Goal: Task Accomplishment & Management: Use online tool/utility

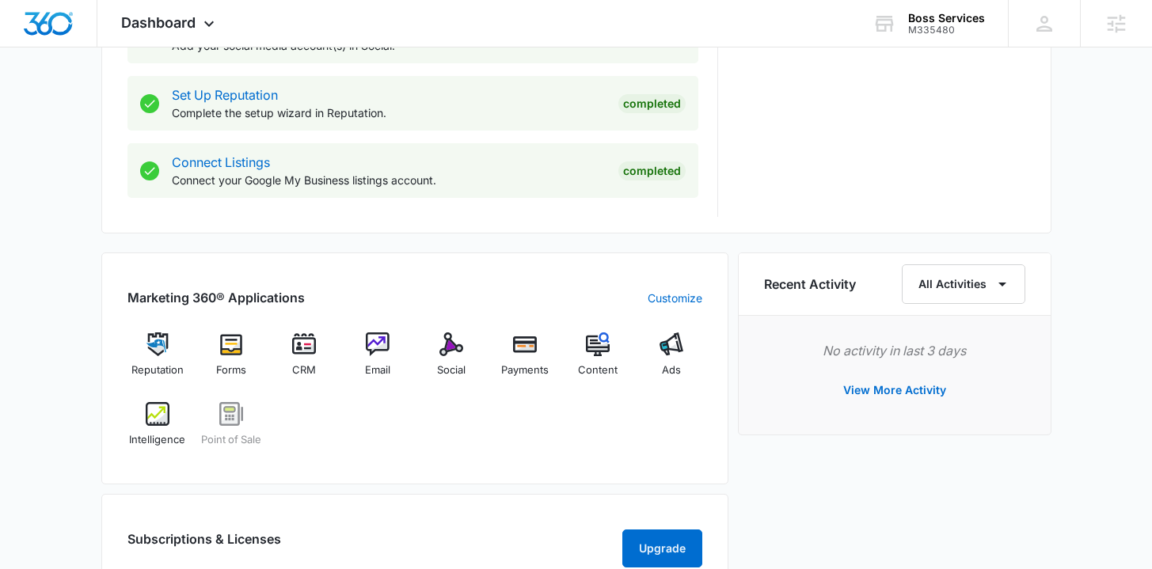
scroll to position [840, 0]
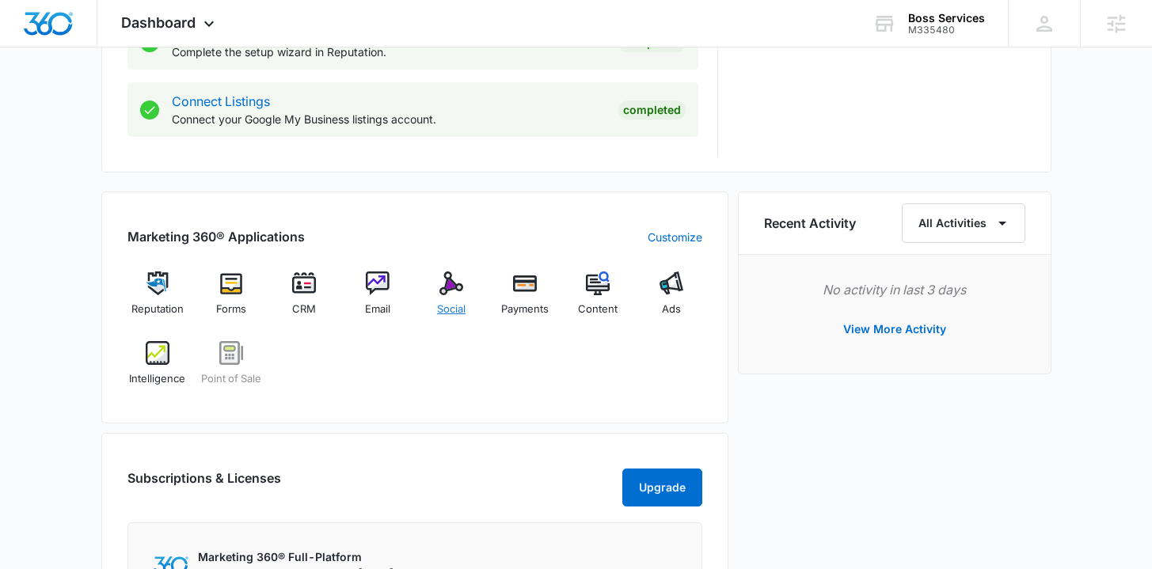
click at [452, 314] on span "Social" at bounding box center [451, 310] width 29 height 16
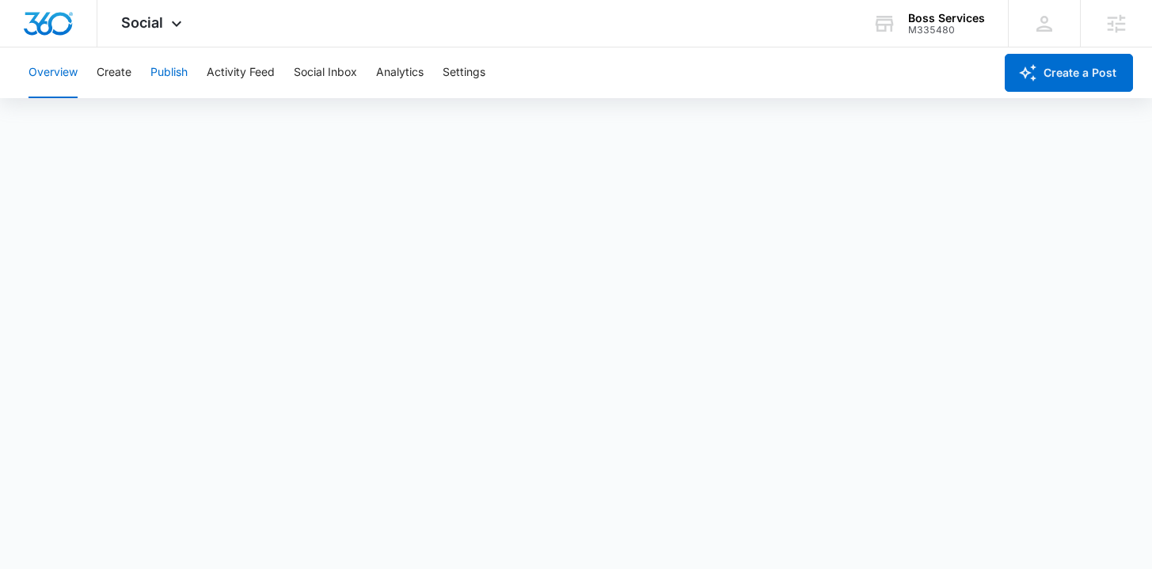
click at [157, 73] on button "Publish" at bounding box center [168, 73] width 37 height 51
click at [105, 73] on button "Create" at bounding box center [114, 73] width 35 height 51
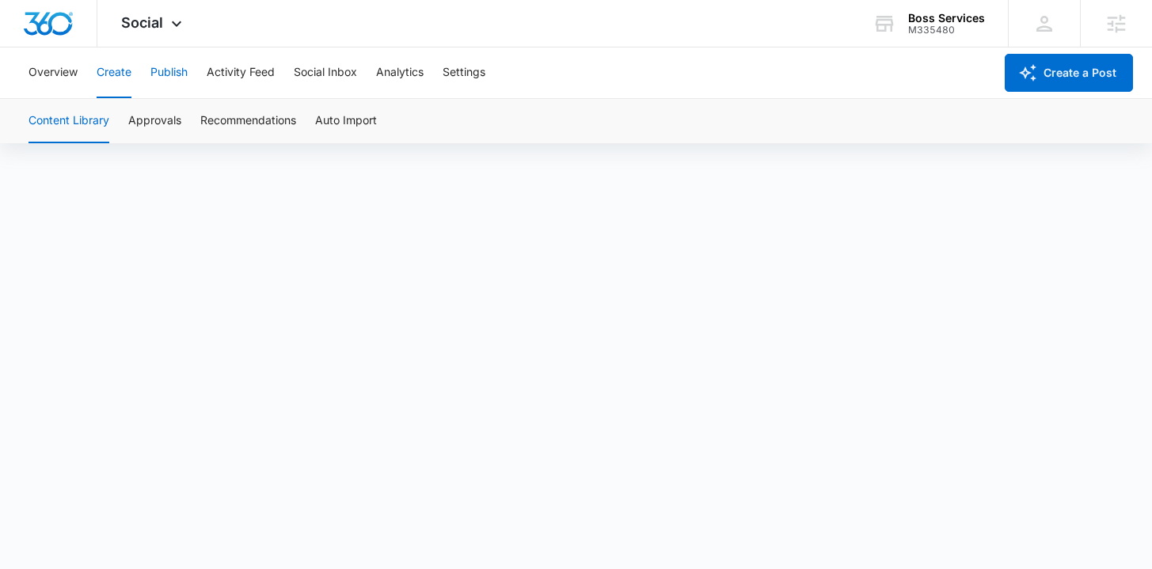
click at [167, 74] on button "Publish" at bounding box center [168, 73] width 37 height 51
click at [134, 115] on button "Schedules" at bounding box center [121, 121] width 54 height 44
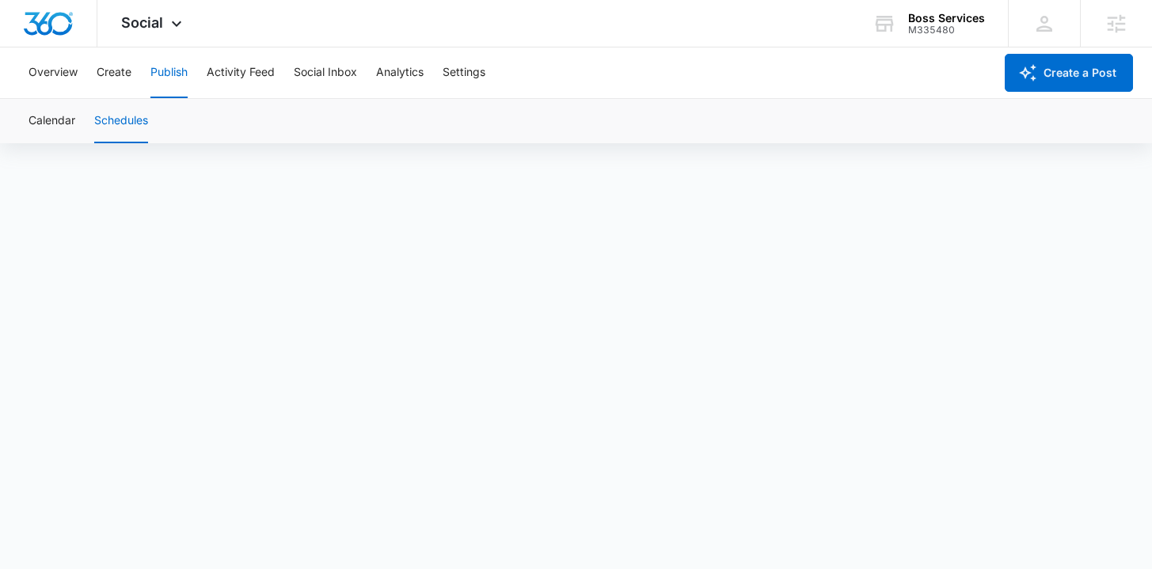
click at [127, 120] on button "Schedules" at bounding box center [121, 121] width 54 height 44
click at [66, 120] on button "Calendar" at bounding box center [52, 121] width 47 height 44
click at [122, 78] on button "Create" at bounding box center [114, 73] width 35 height 51
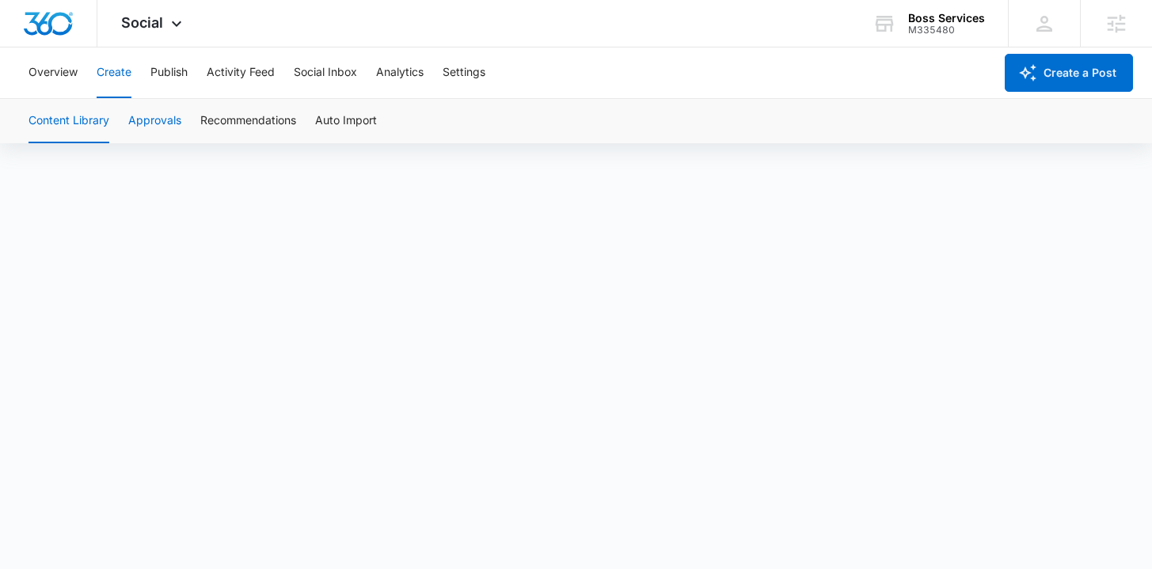
click at [155, 120] on button "Approvals" at bounding box center [154, 121] width 53 height 44
